Goal: Information Seeking & Learning: Learn about a topic

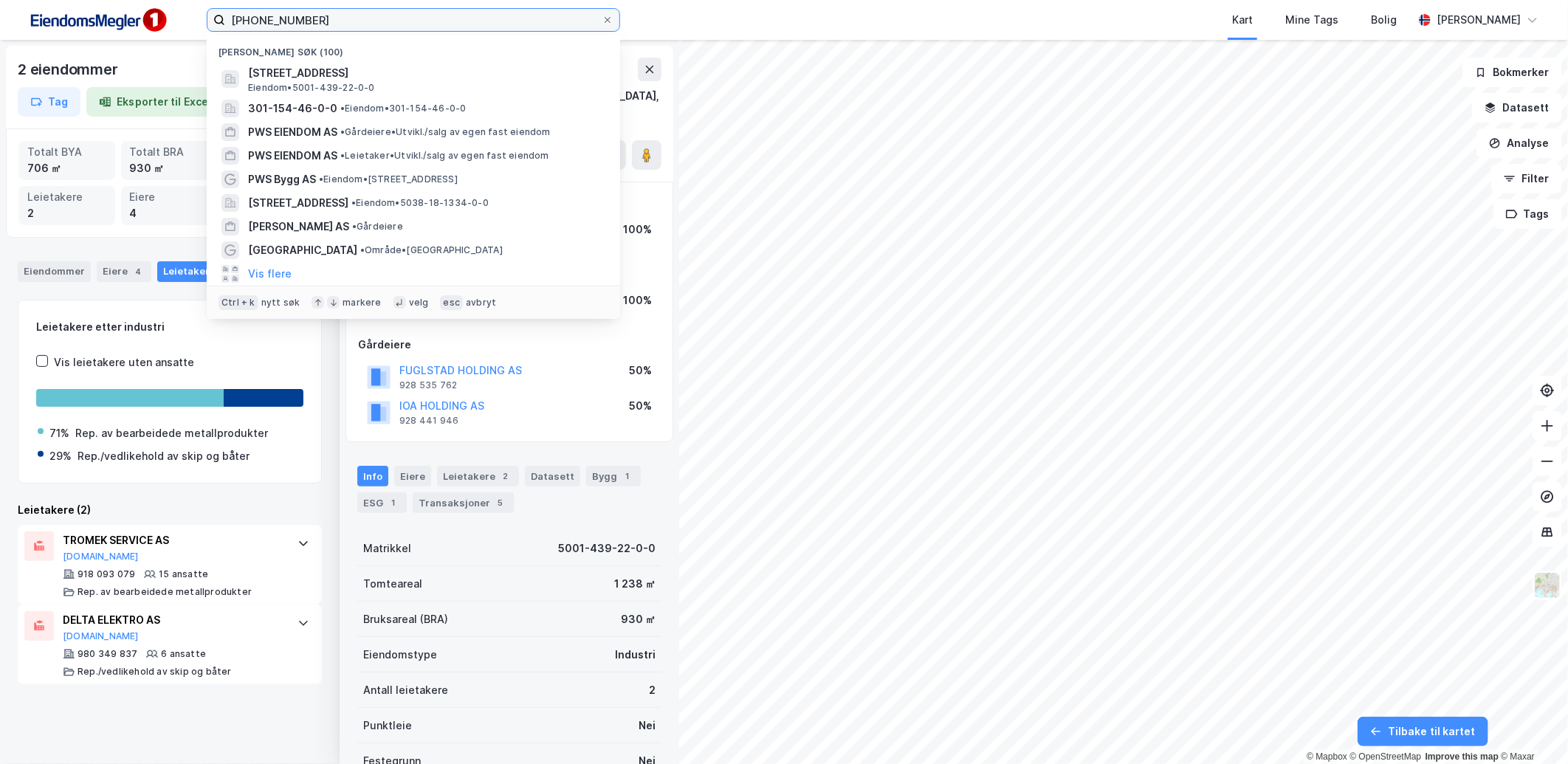
click at [470, 23] on input "5001-439-22" at bounding box center [413, 20] width 376 height 22
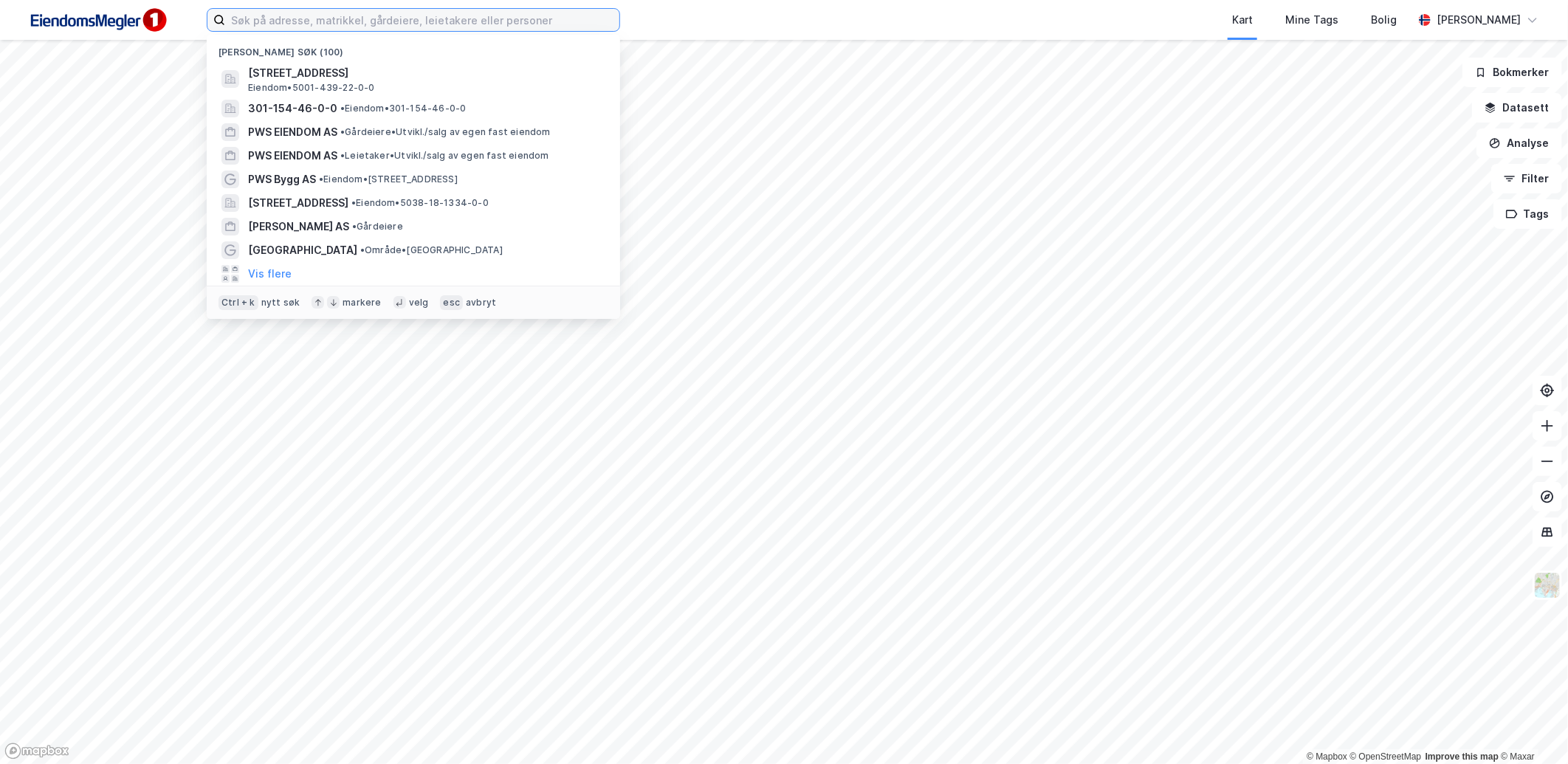
click at [291, 24] on input at bounding box center [421, 20] width 394 height 22
paste input "5038-23-59-0-0"
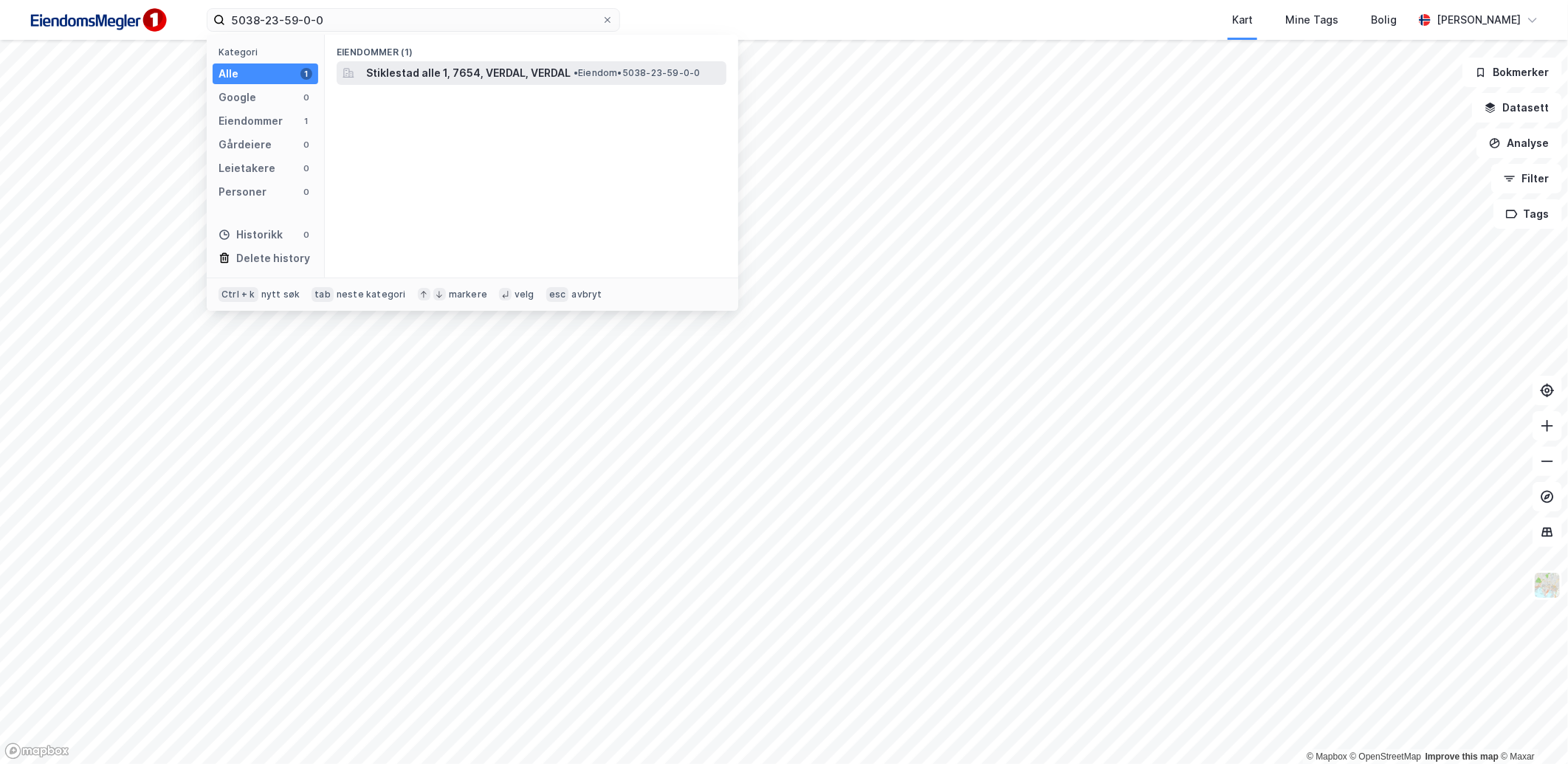
click at [476, 65] on span "Stiklestad alle 1, 7654, VERDAL, VERDAL" at bounding box center [468, 73] width 204 height 18
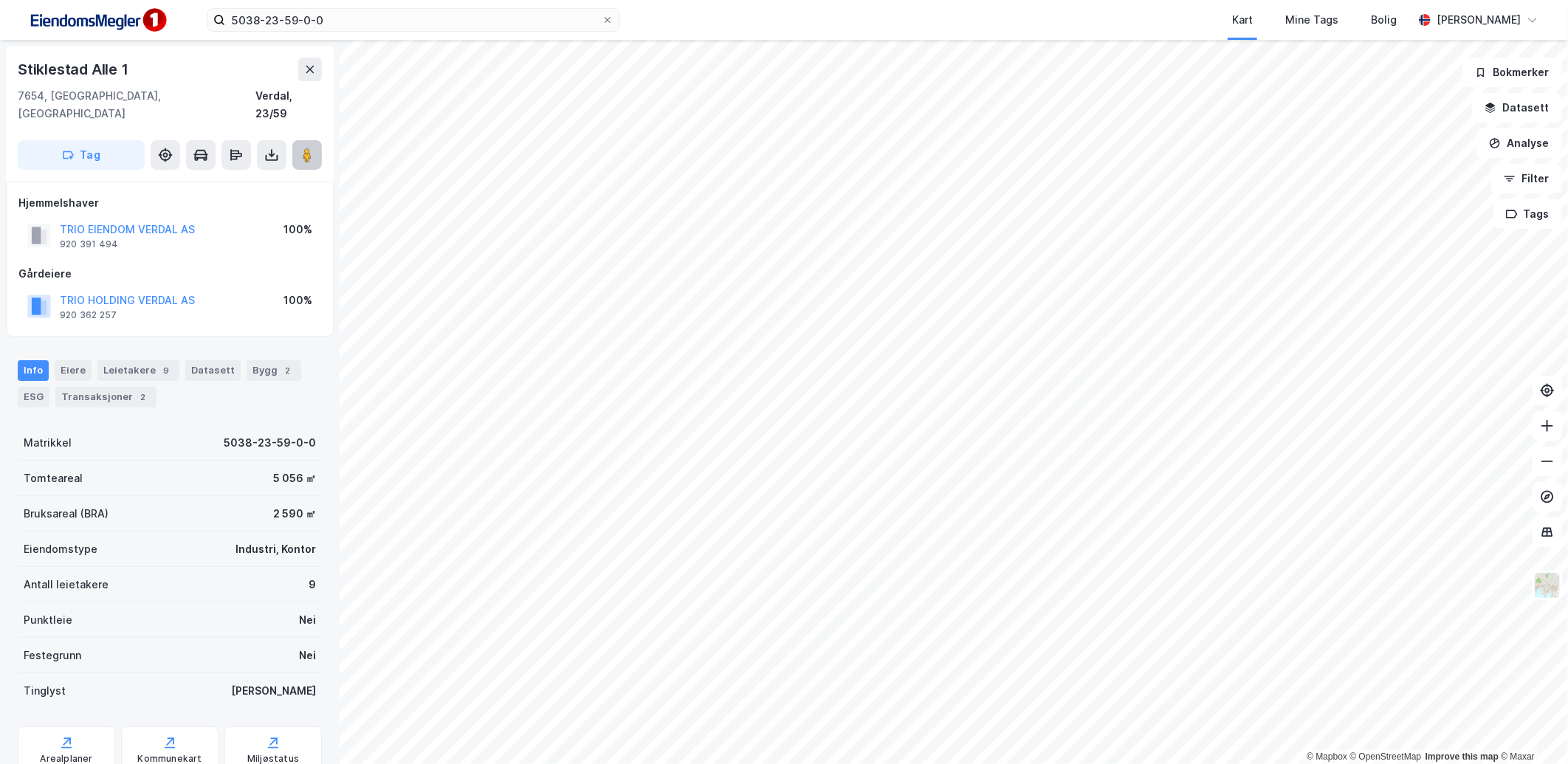
click at [308, 148] on image at bounding box center [307, 155] width 9 height 15
click at [248, 360] on div "Bygg 2" at bounding box center [274, 370] width 54 height 20
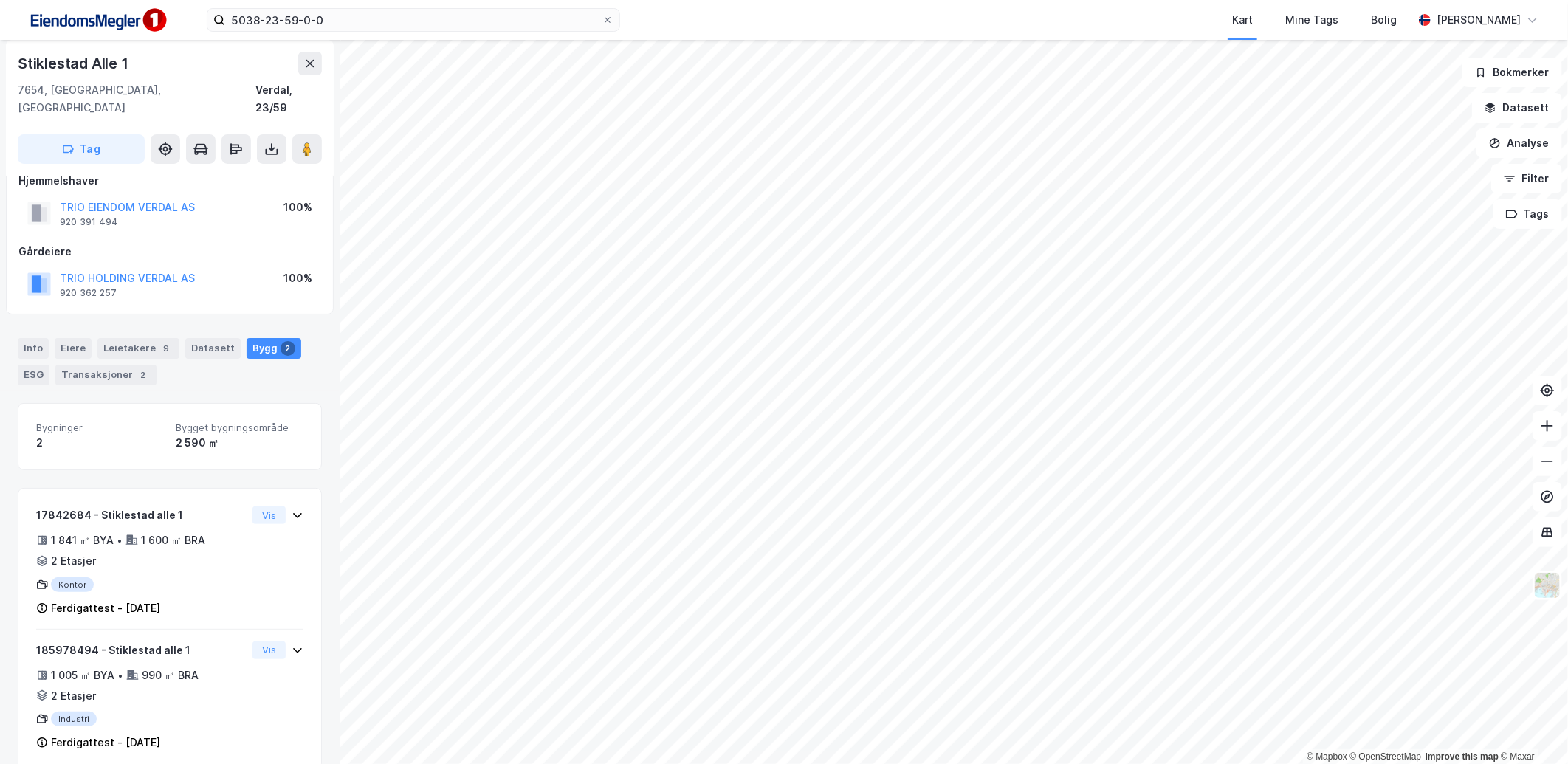
scroll to position [28, 0]
click at [205, 144] on icon at bounding box center [201, 148] width 13 height 9
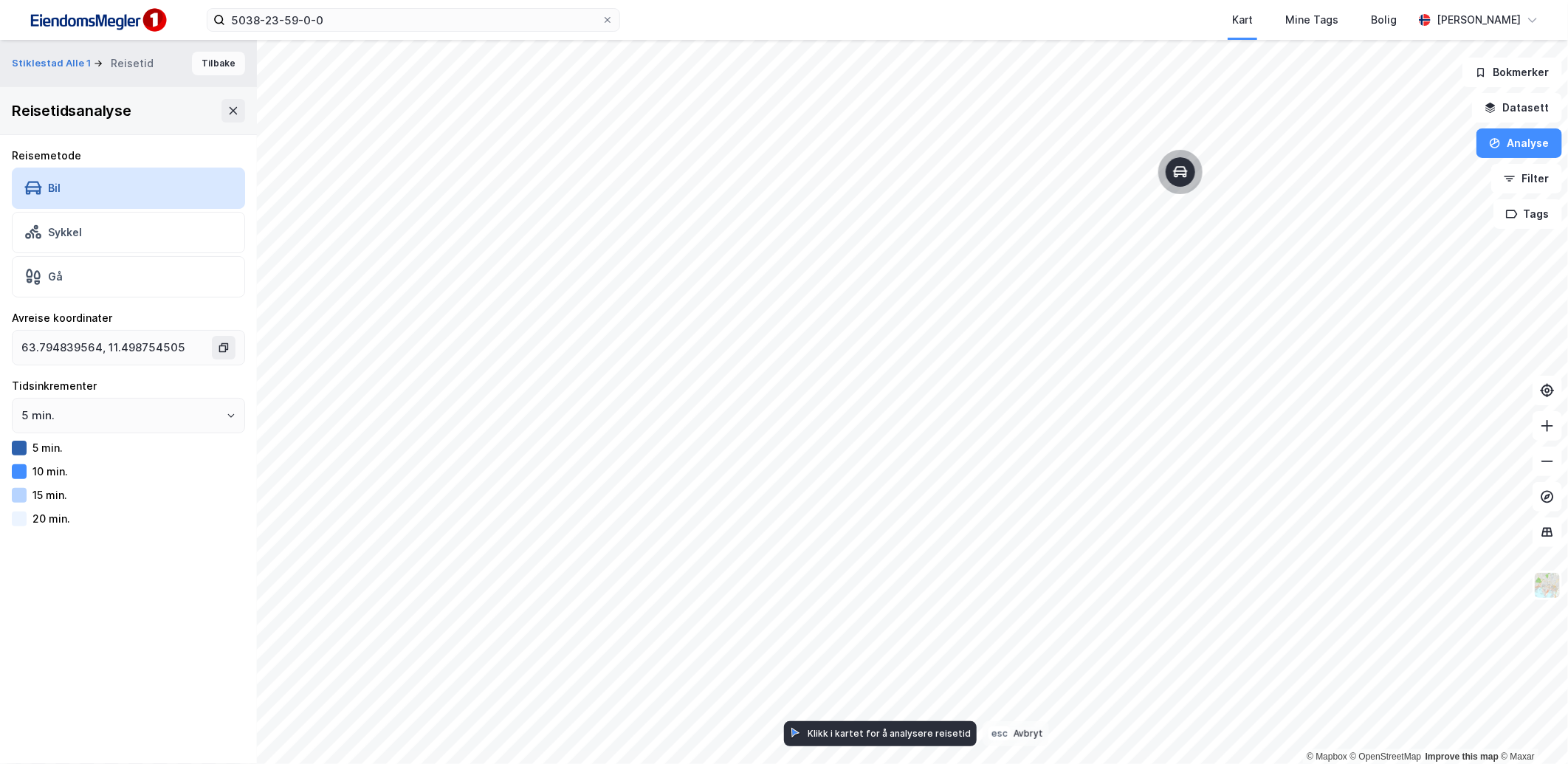
click at [215, 70] on button "Tilbake" at bounding box center [218, 64] width 53 height 24
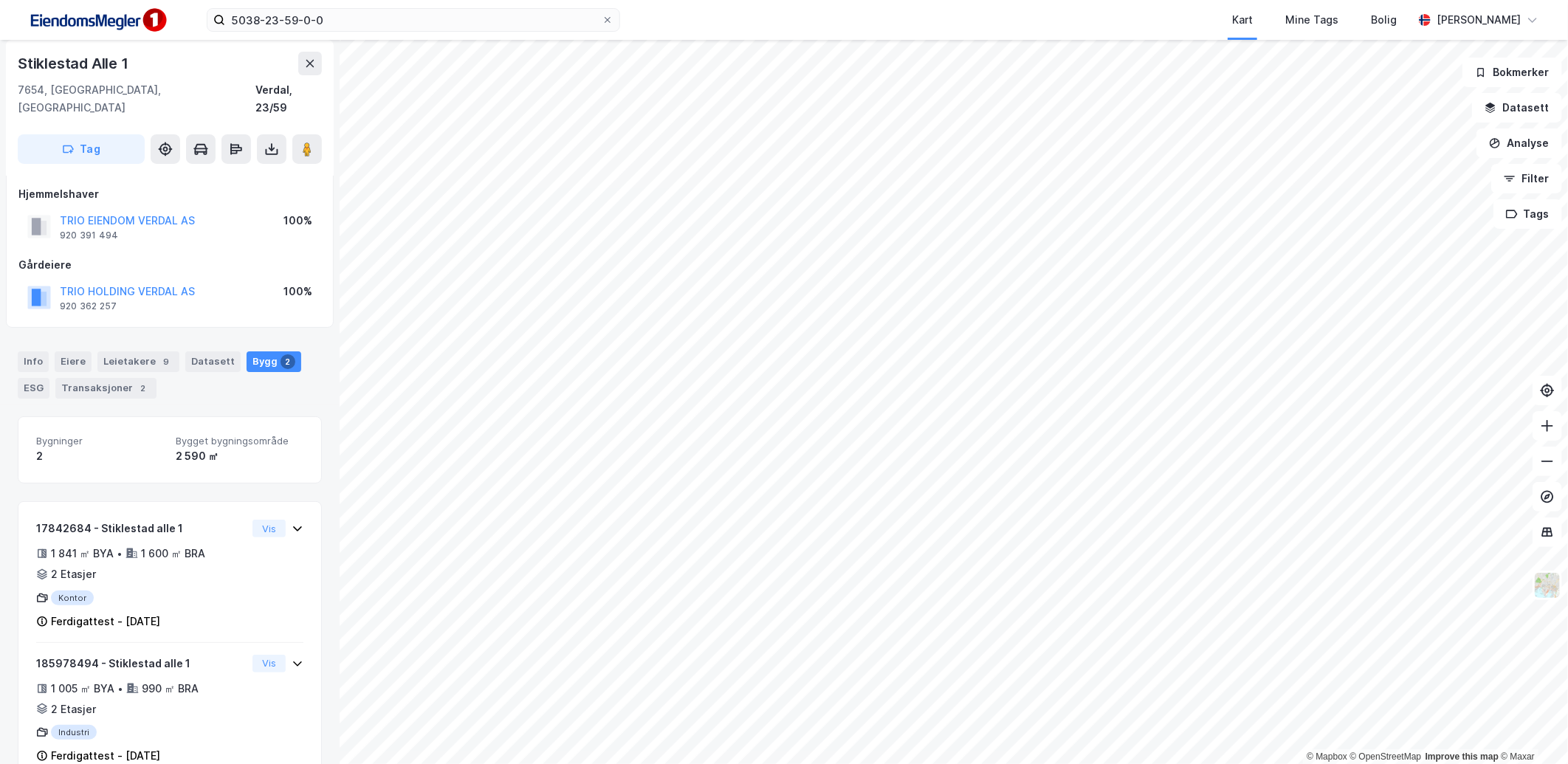
scroll to position [0, 0]
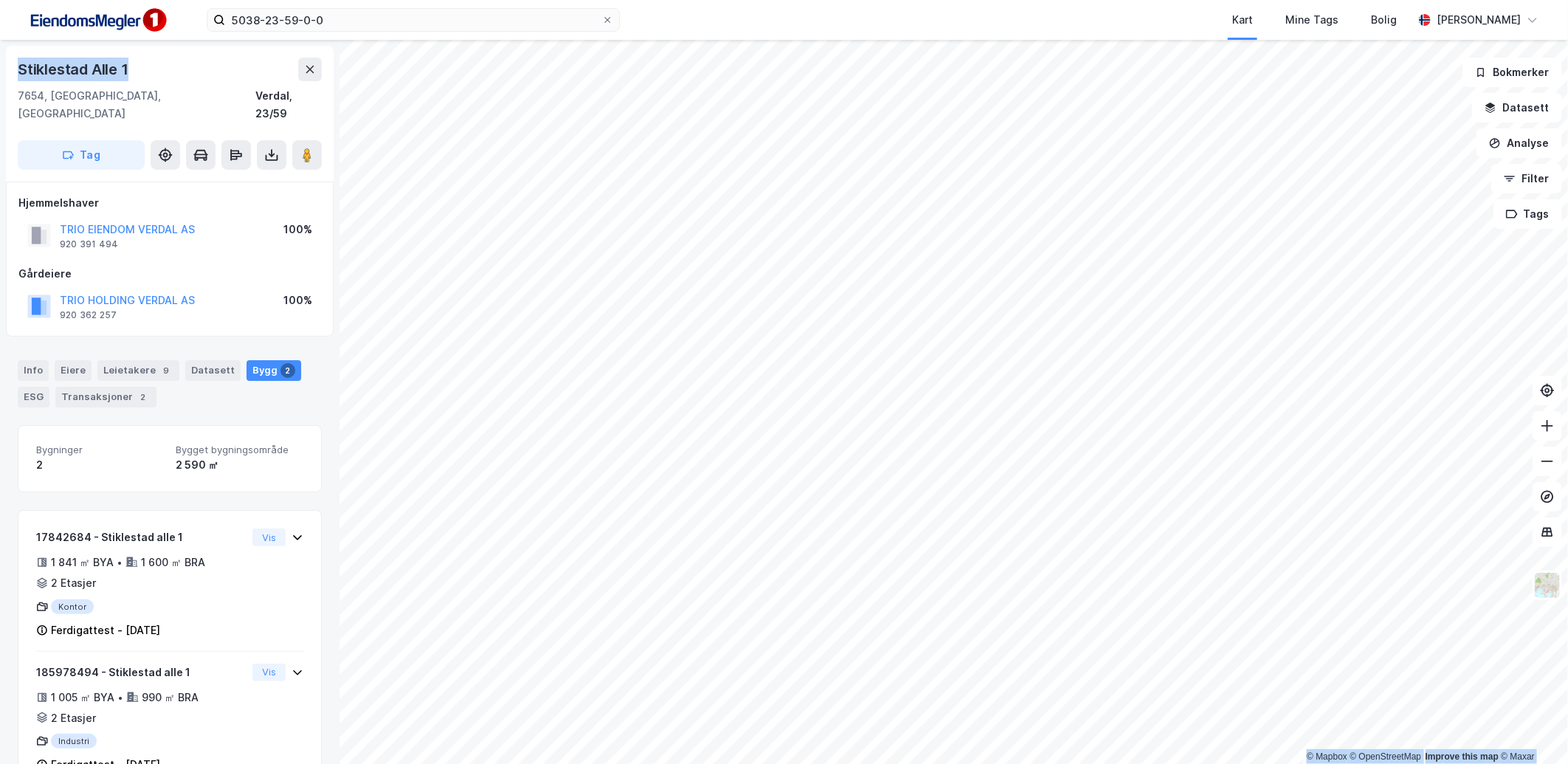
drag, startPoint x: 152, startPoint y: 75, endPoint x: -7, endPoint y: 70, distance: 159.1
click at [0, 70] on html "5038-23-59-0-0 Kart Mine Tags Bolig [PERSON_NAME] © Mapbox © OpenStreetMap Impr…" at bounding box center [784, 382] width 1568 height 764
drag, startPoint x: -7, startPoint y: 70, endPoint x: 77, endPoint y: 72, distance: 84.0
copy div "© Mapbox © OpenStreetMap Improve this map © [PERSON_NAME][STREET_ADDRESS]"
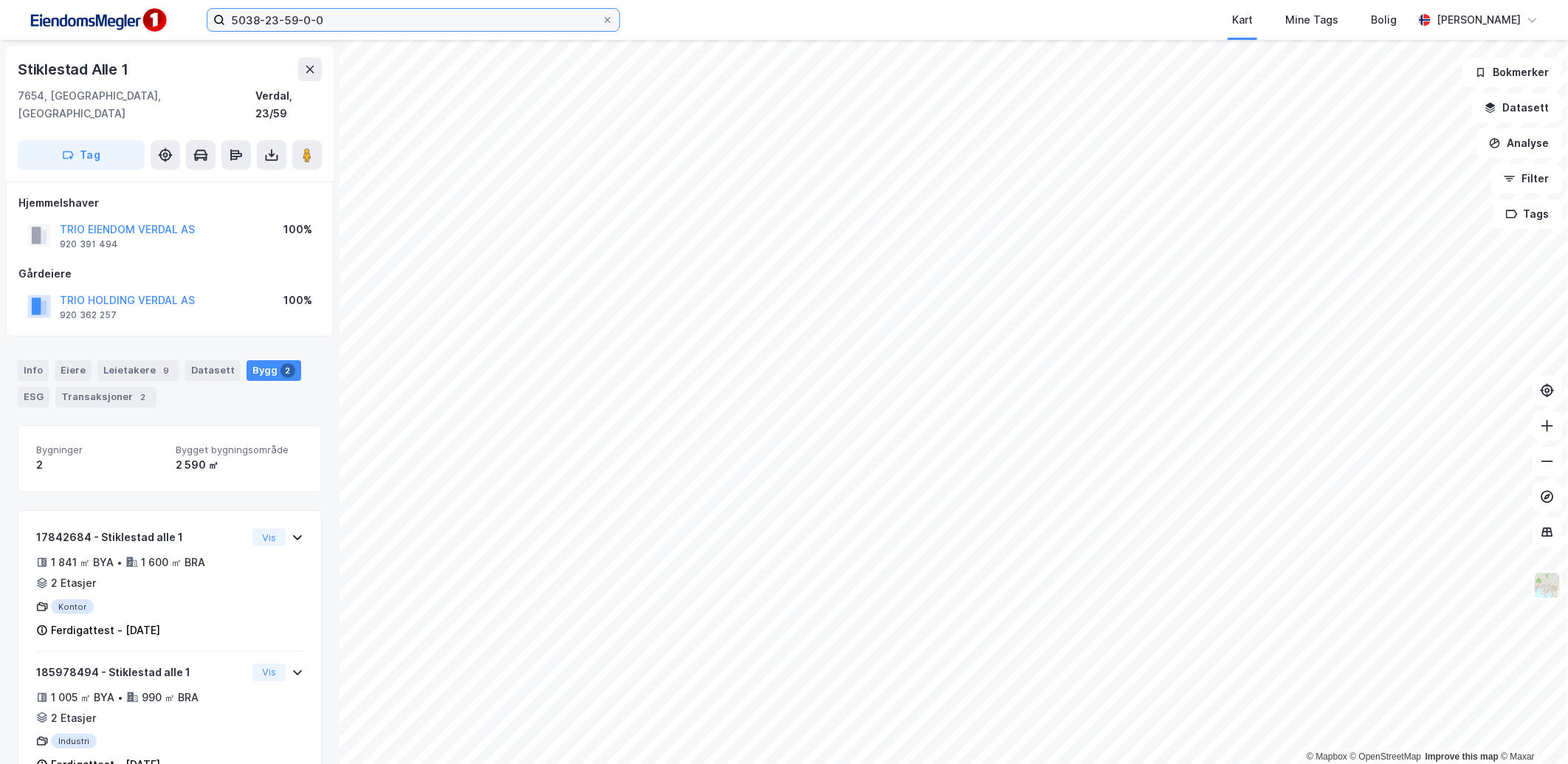
click at [316, 17] on input "5038-23-59-0-0" at bounding box center [413, 20] width 376 height 22
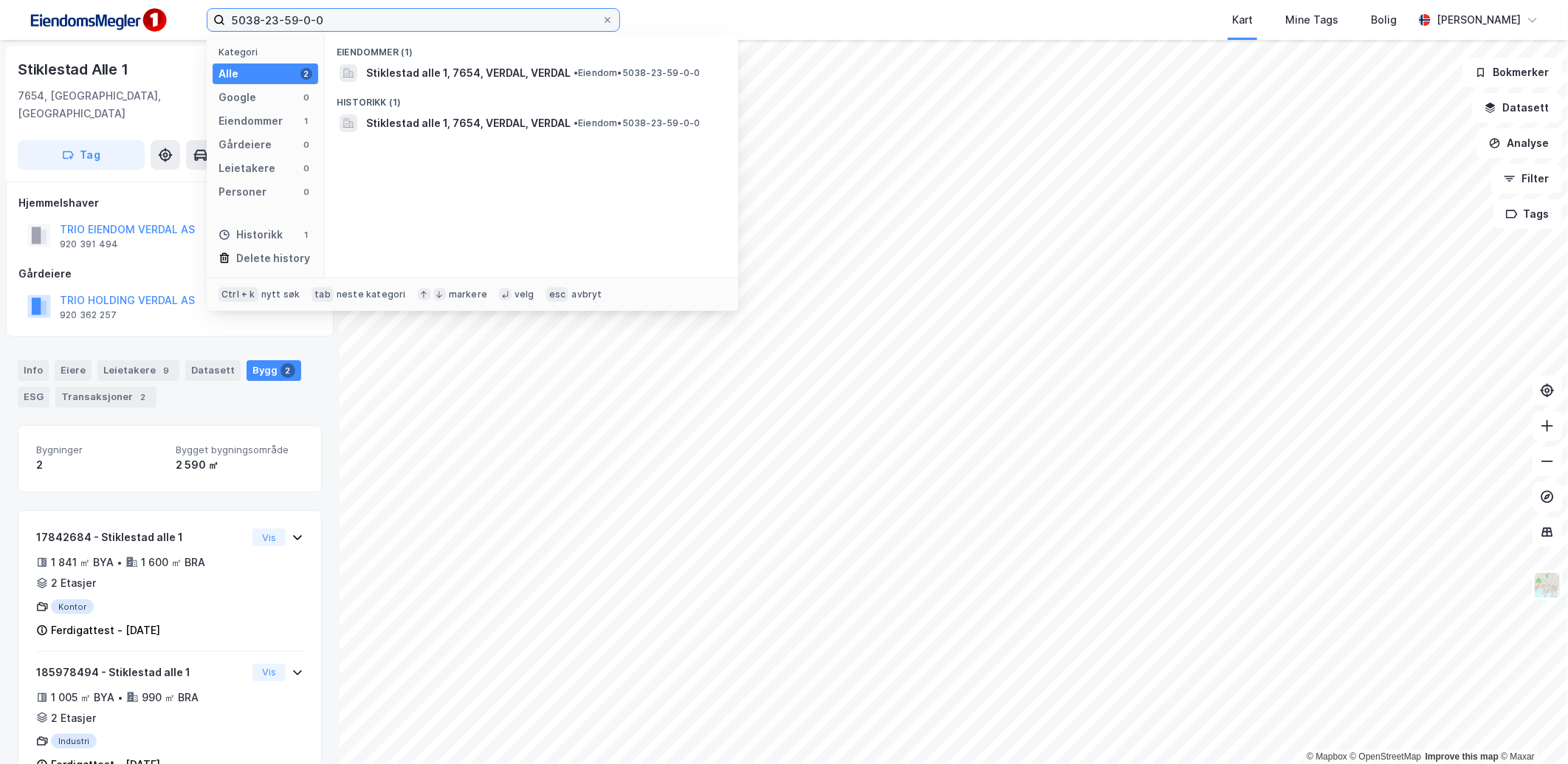
paste input "Febyvegen 1"
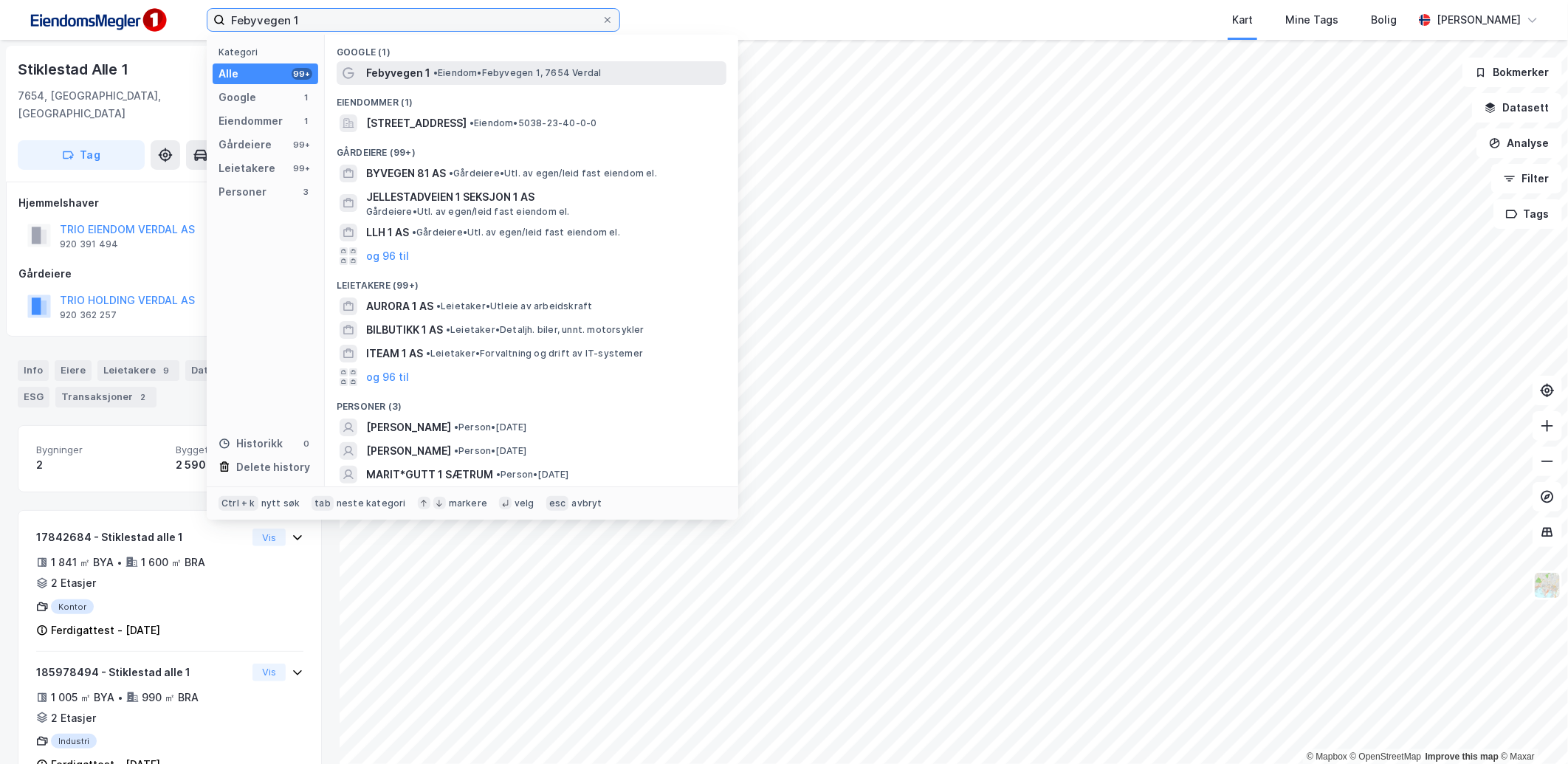
type input "Febyvegen 1"
click at [394, 75] on span "Febyvegen 1" at bounding box center [398, 73] width 64 height 18
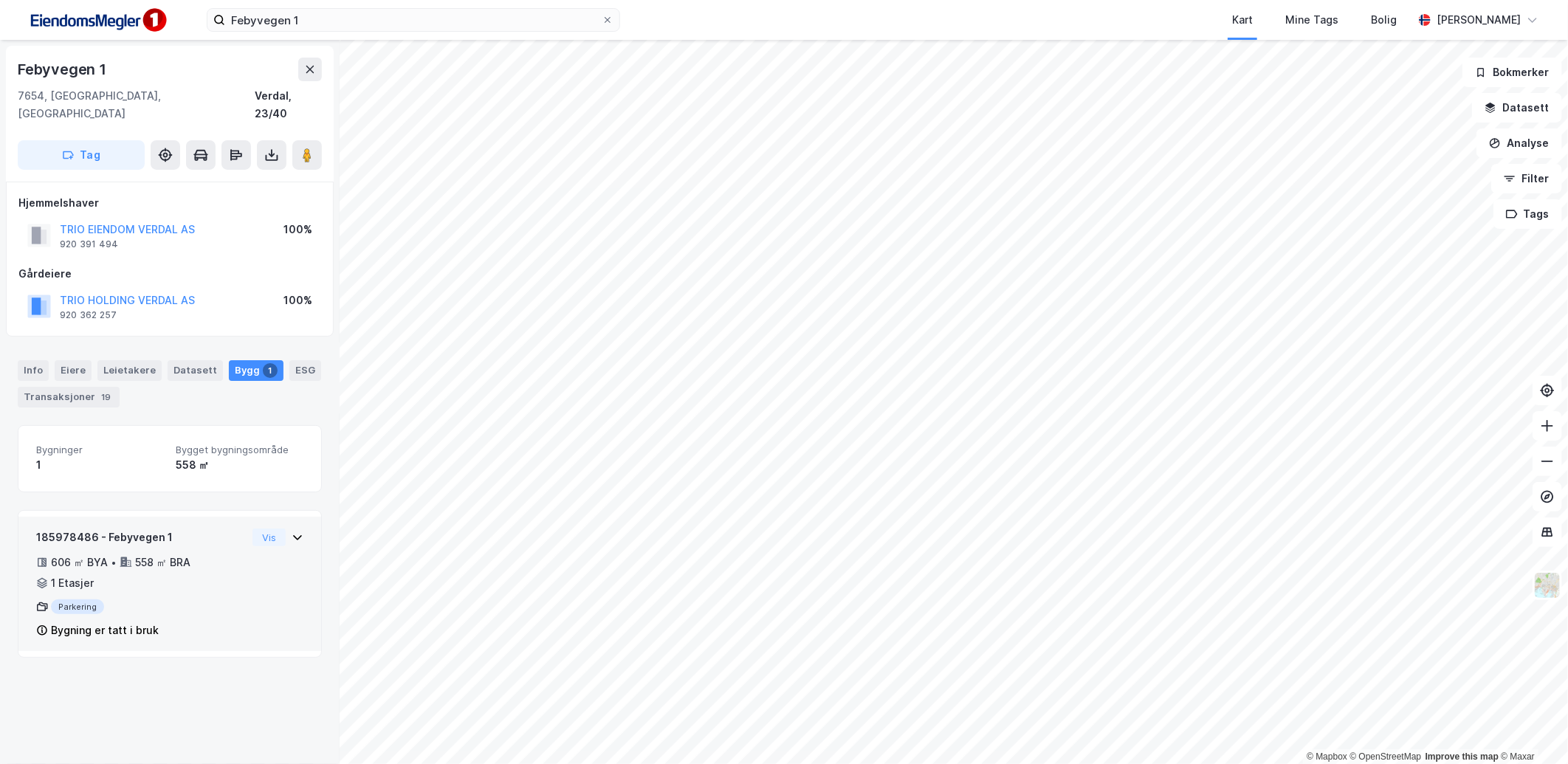
click at [292, 531] on icon at bounding box center [297, 537] width 12 height 12
click at [293, 534] on icon at bounding box center [297, 537] width 9 height 6
click at [30, 360] on div "Info" at bounding box center [33, 370] width 31 height 20
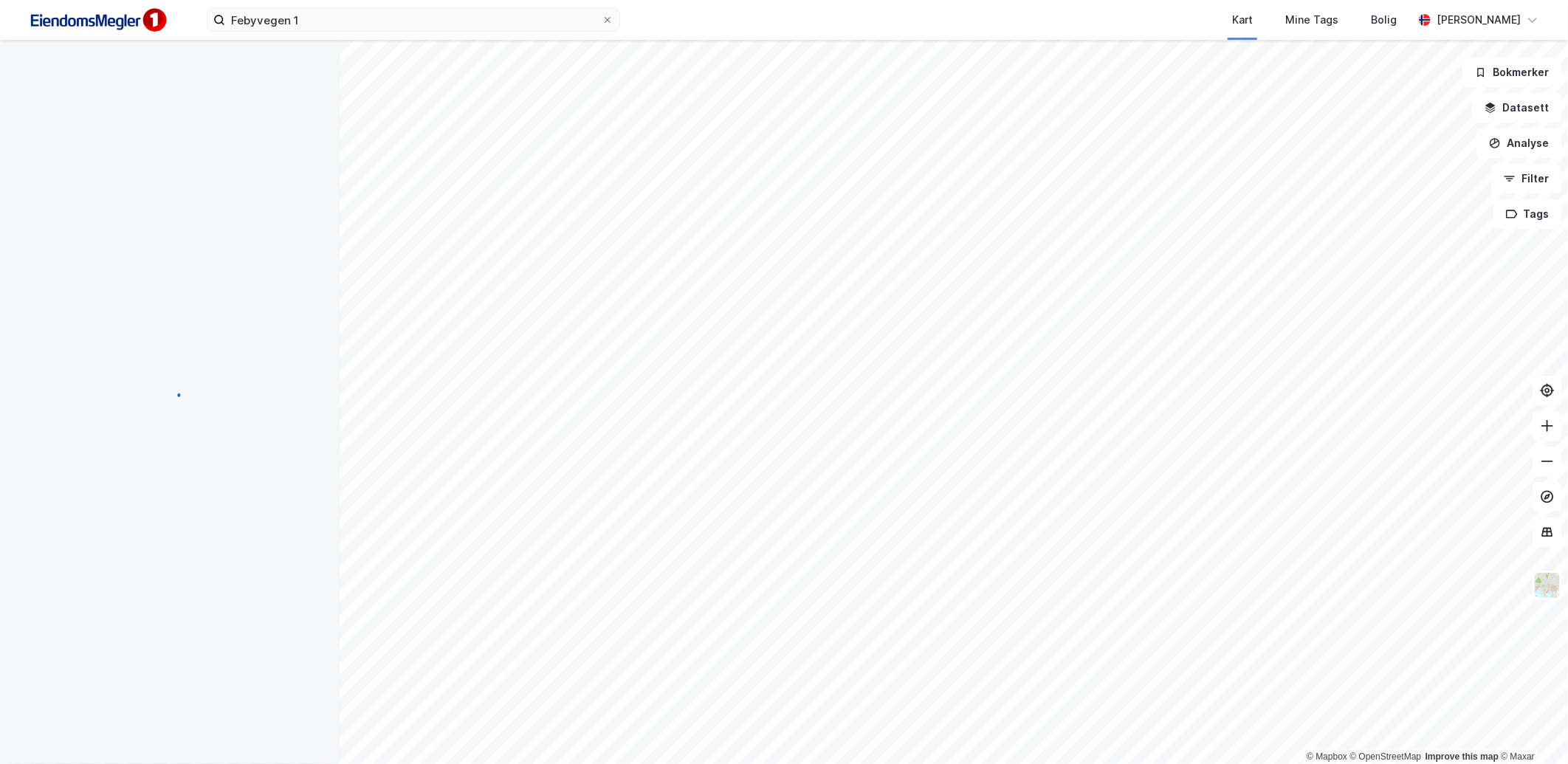
scroll to position [1, 0]
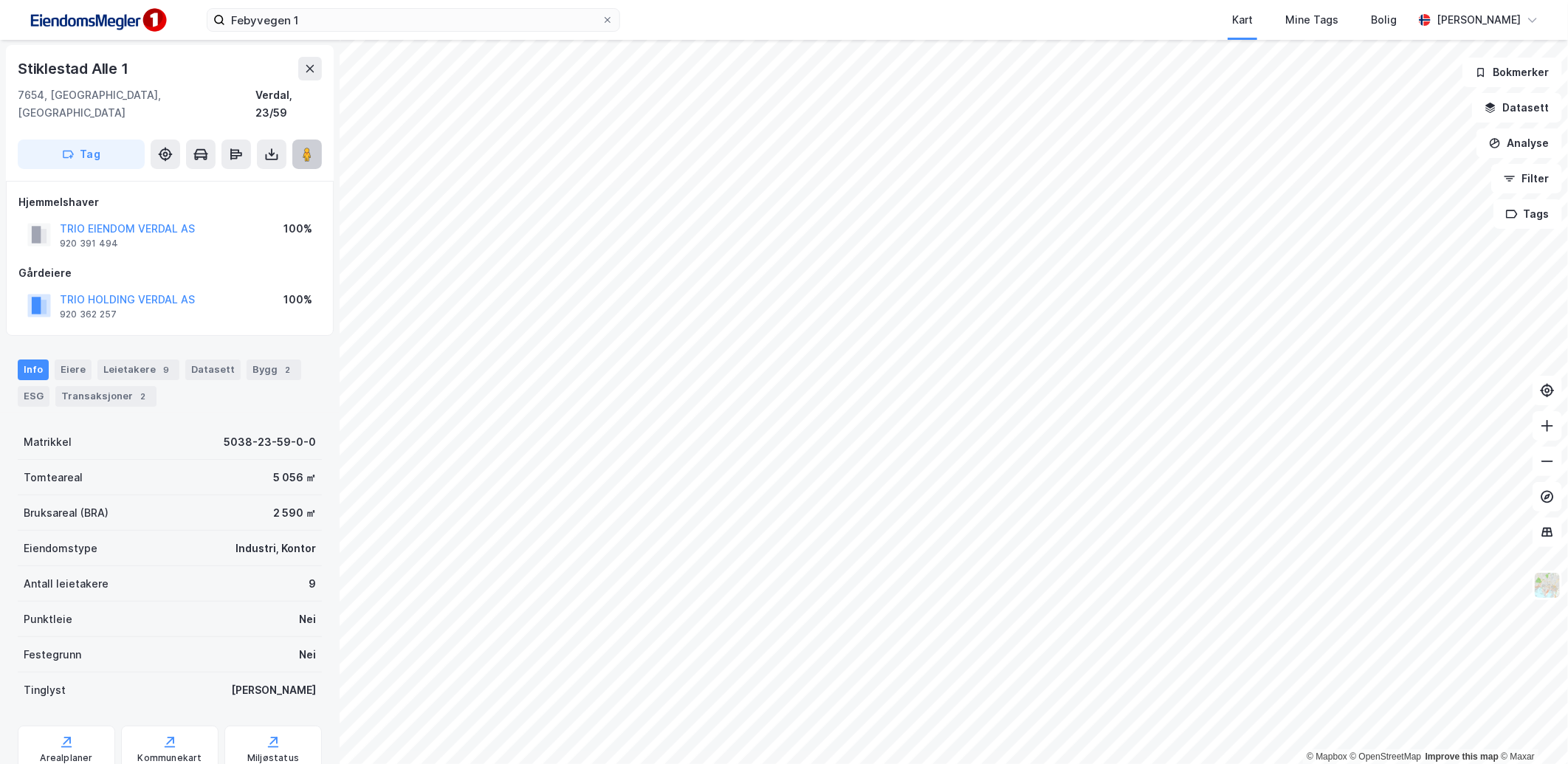
click at [312, 147] on icon at bounding box center [307, 154] width 15 height 15
click at [310, 147] on image at bounding box center [307, 154] width 9 height 15
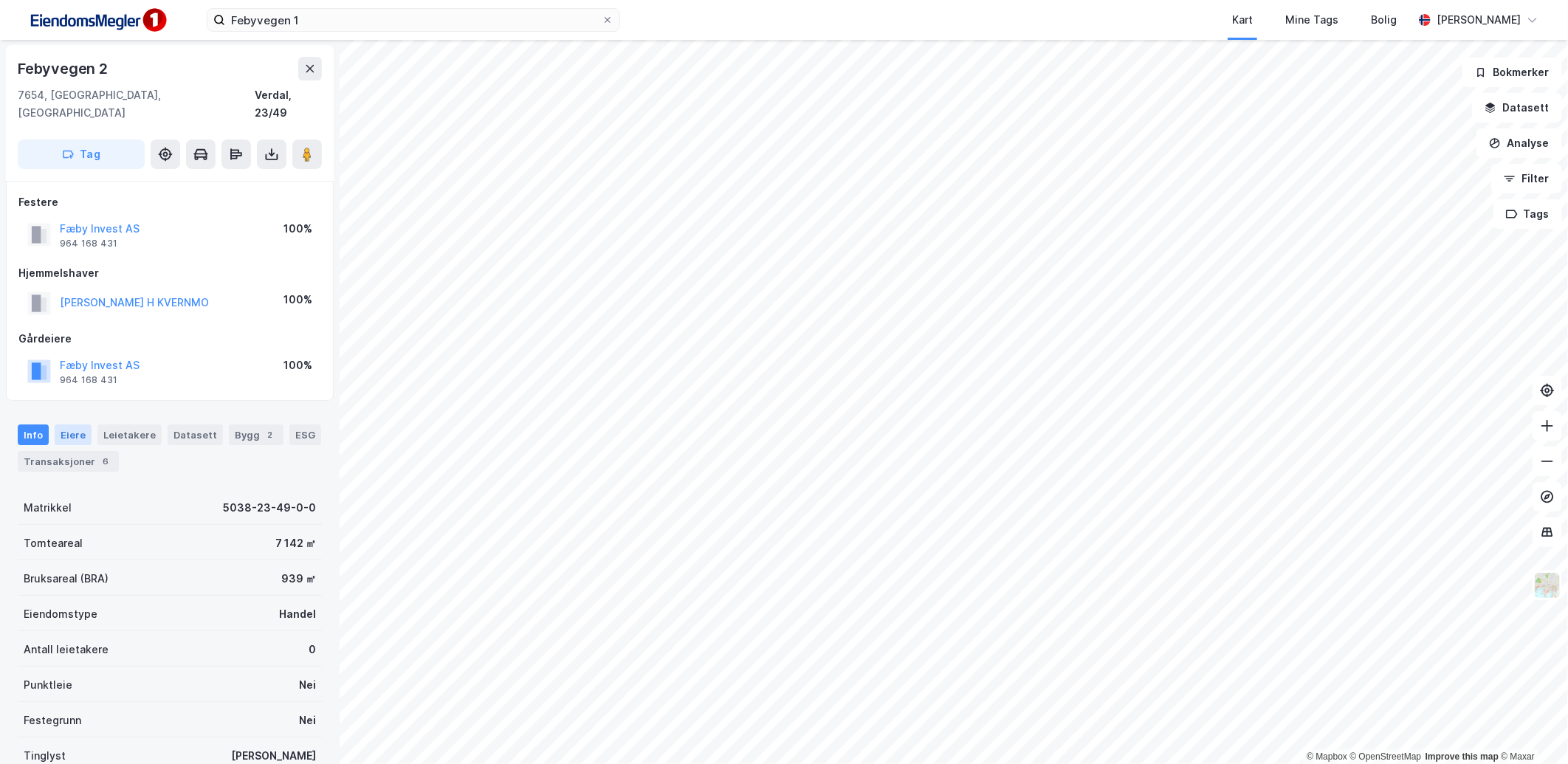
click at [86, 424] on div "Eiere" at bounding box center [72, 435] width 37 height 20
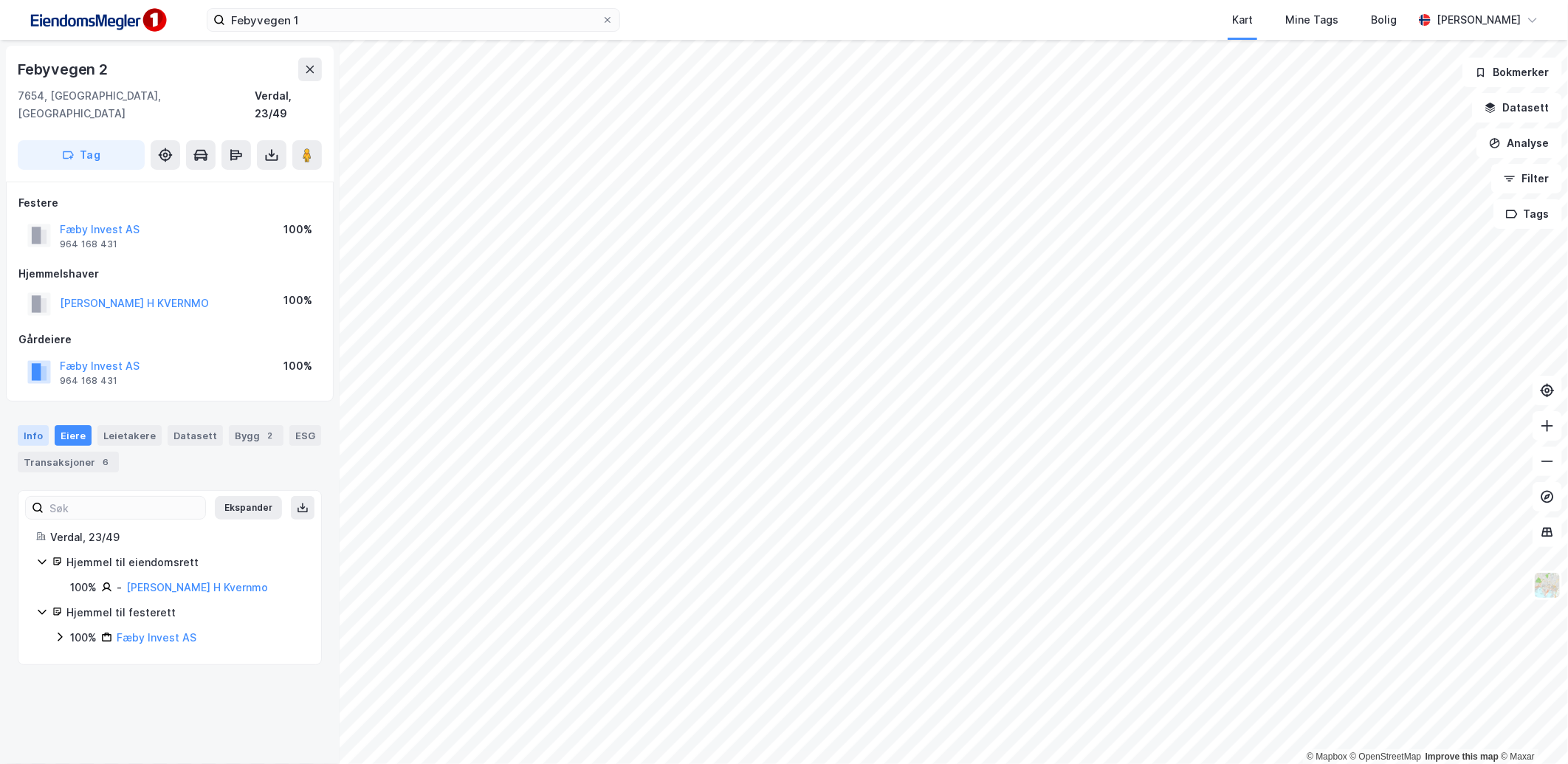
click at [33, 425] on div "Info" at bounding box center [33, 435] width 31 height 20
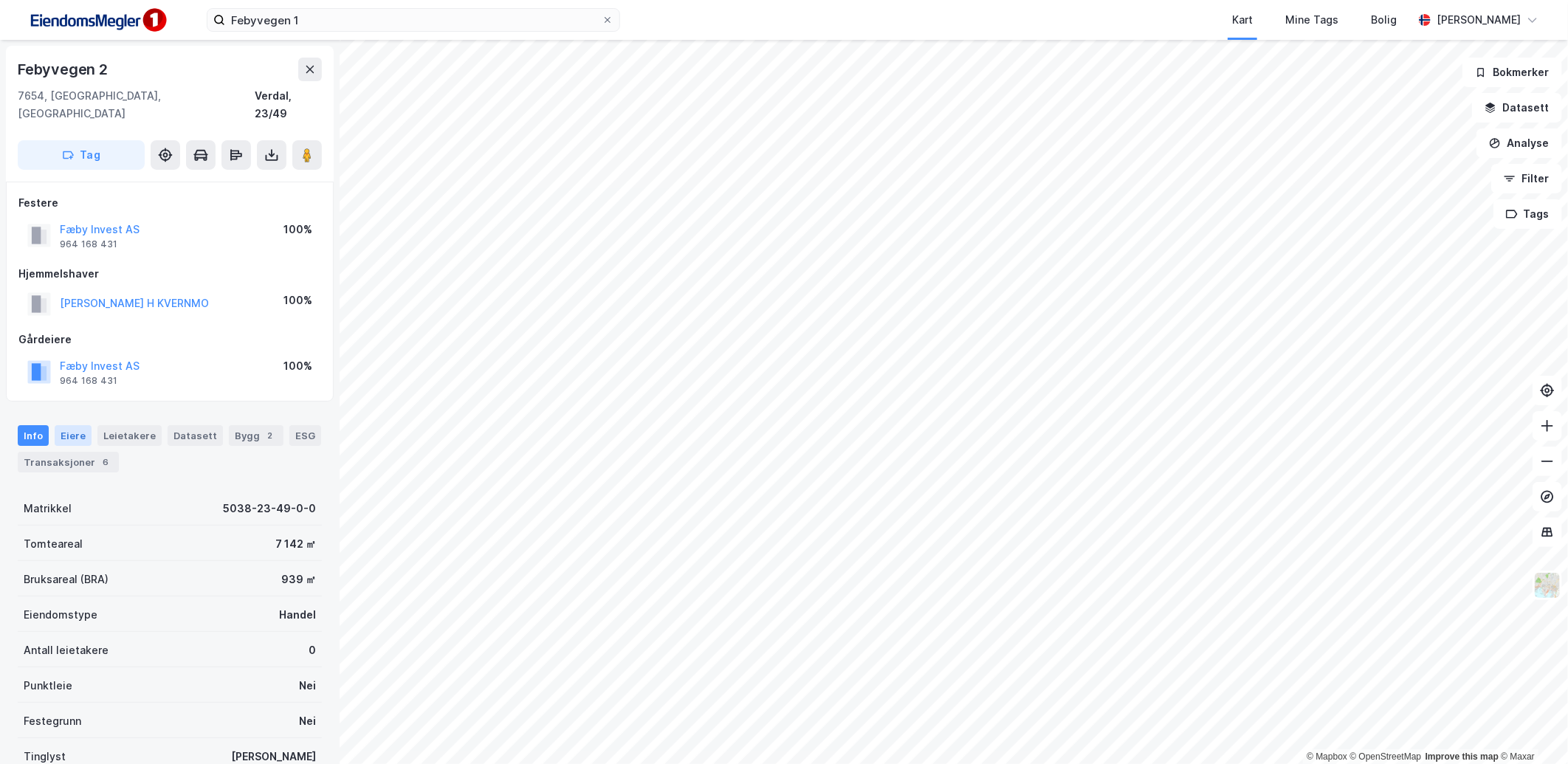
click at [79, 425] on div "Eiere" at bounding box center [72, 435] width 37 height 20
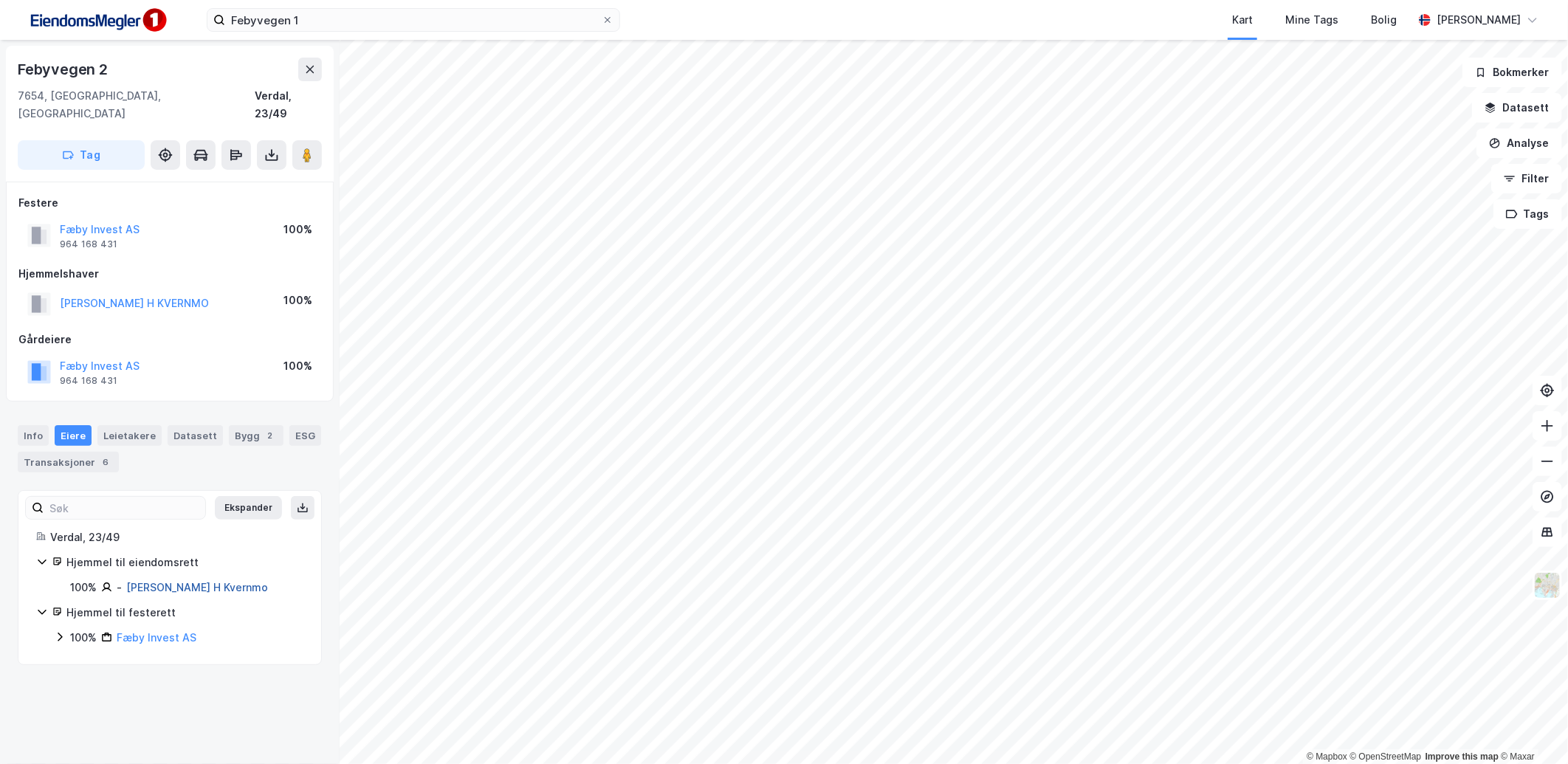
click at [215, 581] on link "[PERSON_NAME] H Kvernmo" at bounding box center [197, 587] width 141 height 13
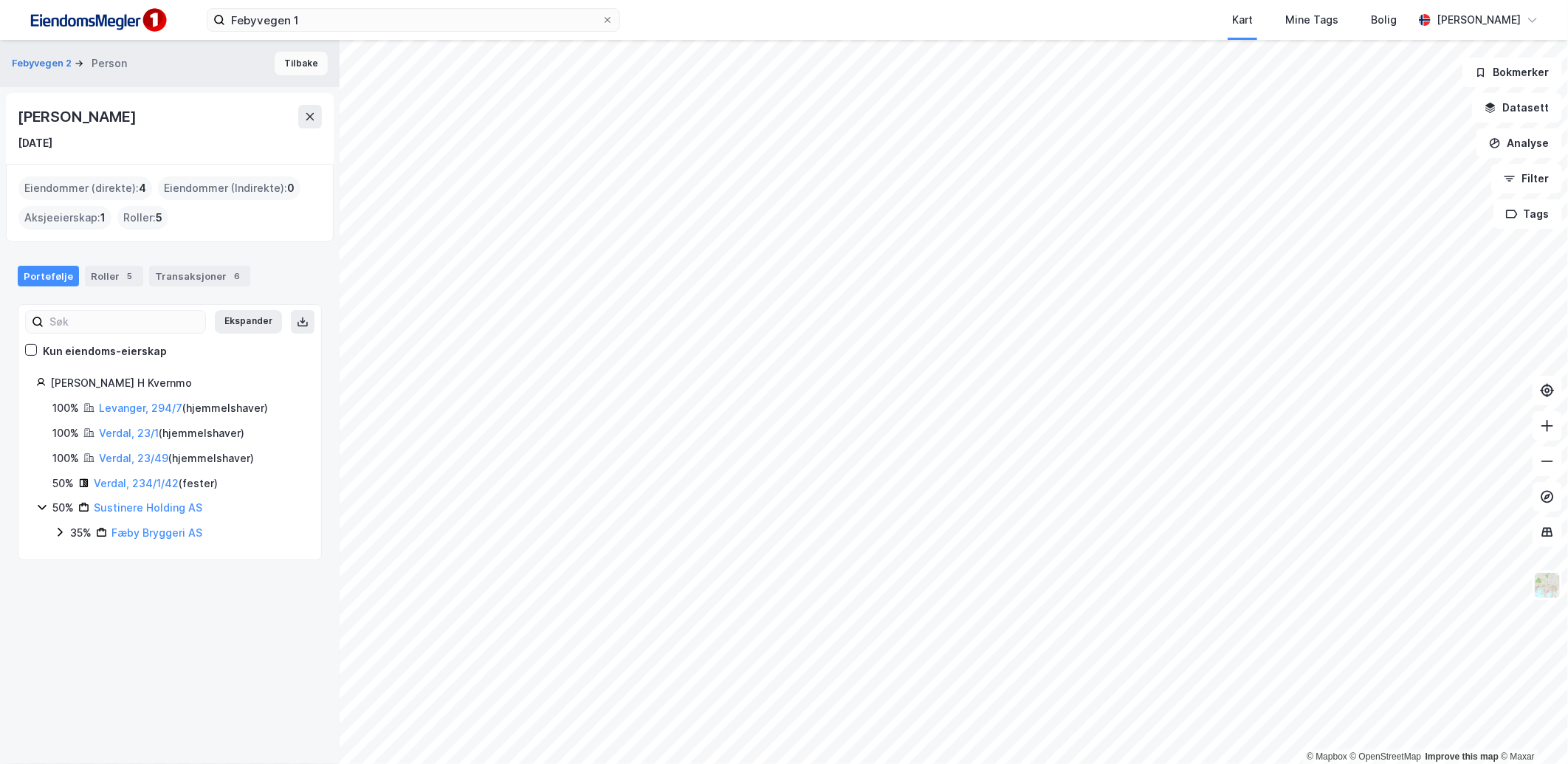
click at [296, 65] on button "Tilbake" at bounding box center [301, 64] width 53 height 24
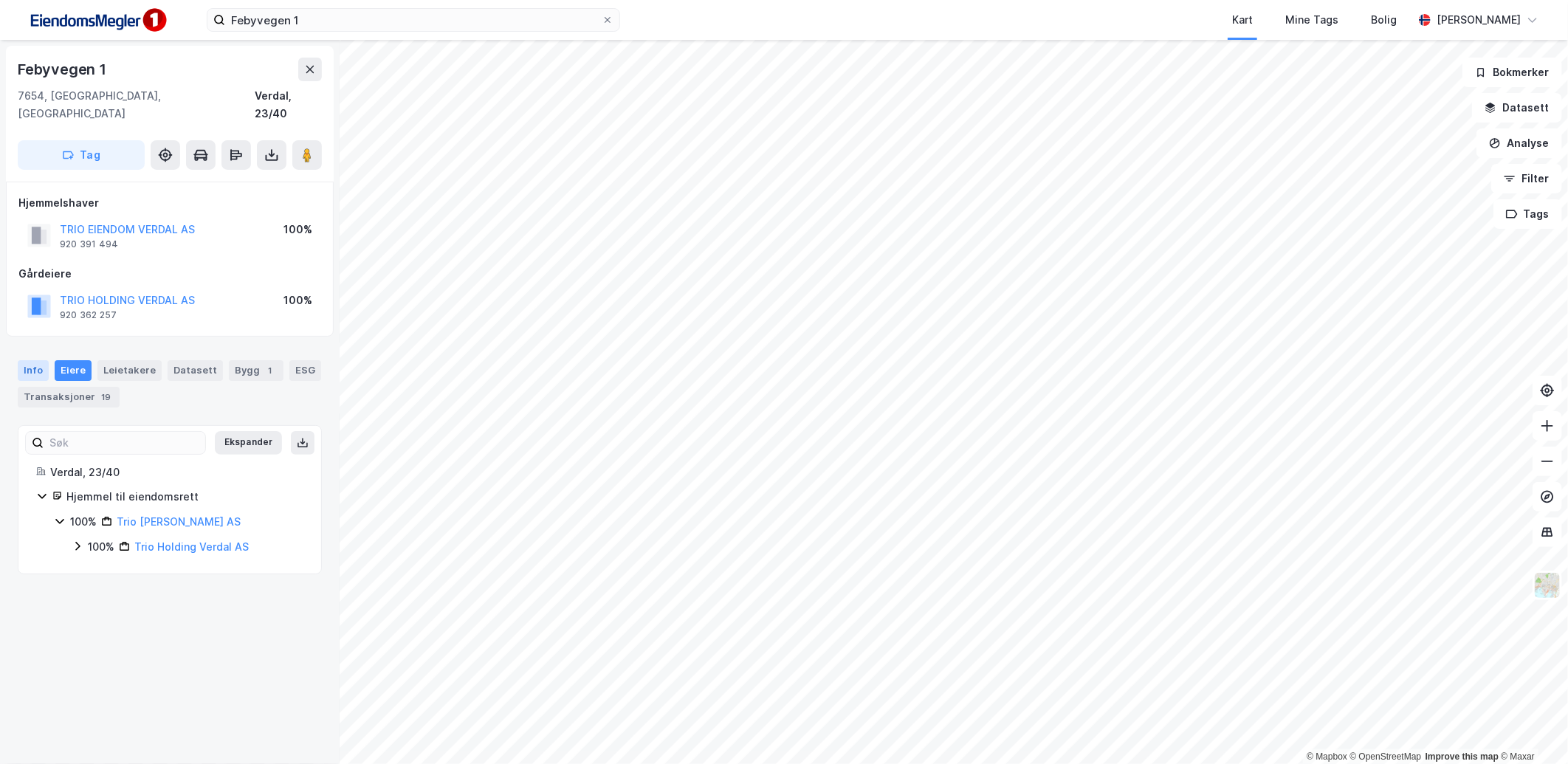
click at [34, 360] on div "Info" at bounding box center [33, 370] width 31 height 20
